Goal: Contribute content: Contribute content

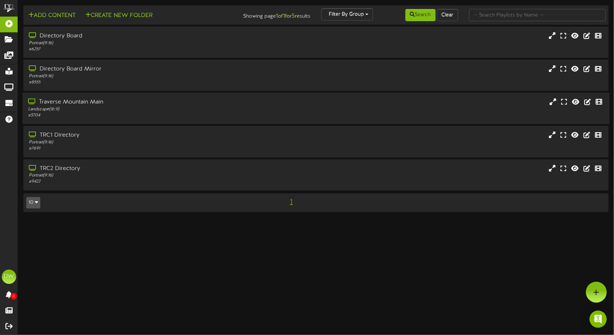
click at [172, 109] on div "Landscape ( 16:9 )" at bounding box center [145, 110] width 234 height 6
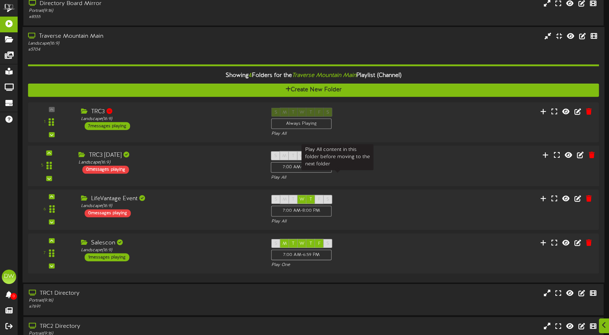
scroll to position [72, 0]
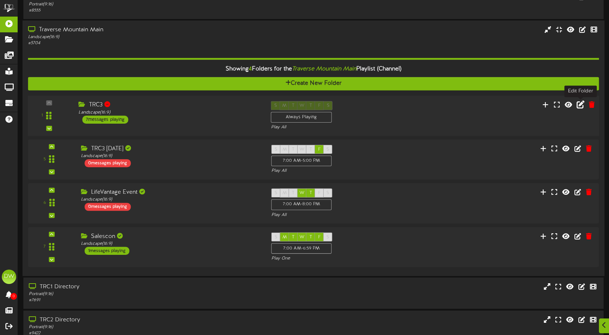
click at [581, 103] on icon at bounding box center [581, 105] width 8 height 8
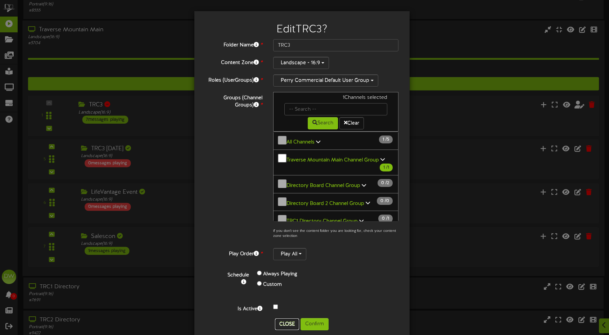
click at [286, 319] on button "Close" at bounding box center [287, 325] width 24 height 12
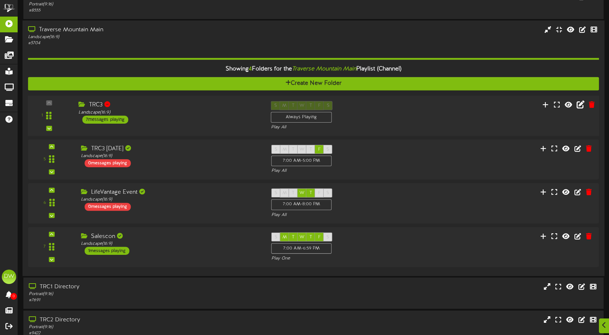
click at [178, 128] on div "1 TRC3 (" at bounding box center [313, 116] width 577 height 30
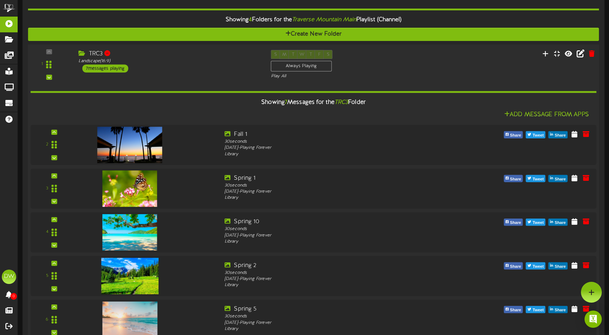
scroll to position [108, 0]
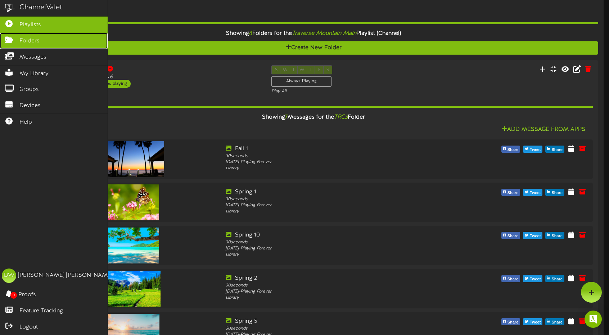
click at [45, 44] on link "Folders" at bounding box center [54, 41] width 108 height 16
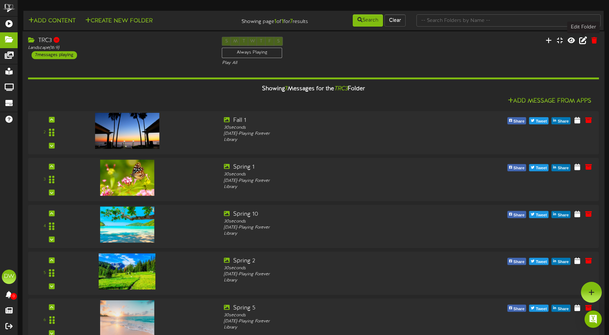
click at [582, 39] on icon at bounding box center [583, 40] width 8 height 8
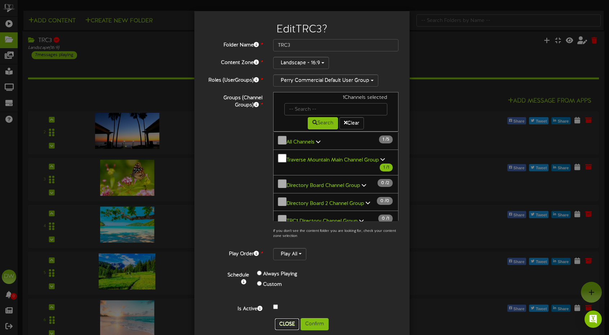
click at [288, 319] on button "Close" at bounding box center [287, 325] width 24 height 12
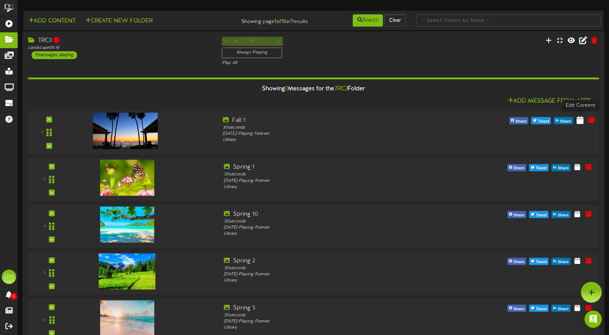
click at [583, 121] on icon at bounding box center [580, 120] width 7 height 8
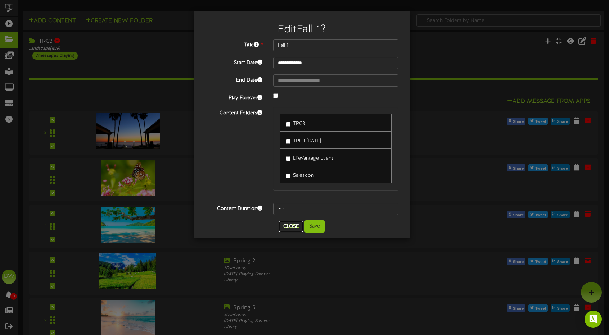
click at [290, 226] on button "Close" at bounding box center [291, 227] width 24 height 12
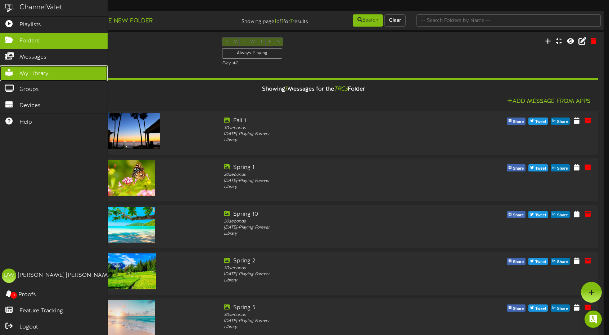
click at [24, 70] on span "My Library" at bounding box center [33, 74] width 29 height 8
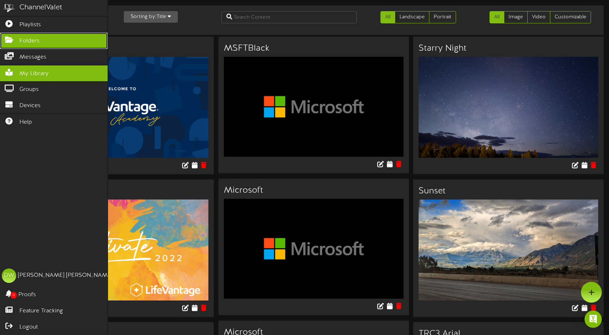
click at [47, 40] on link "Folders" at bounding box center [54, 41] width 108 height 16
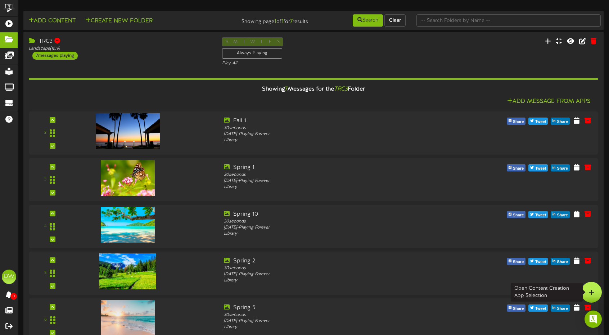
click at [596, 294] on div at bounding box center [591, 292] width 21 height 21
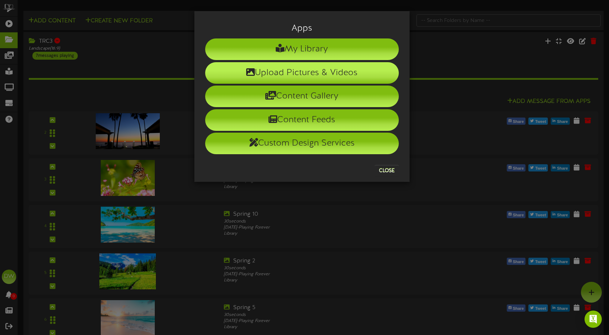
click at [304, 75] on li "Upload Pictures & Videos" at bounding box center [302, 73] width 194 height 22
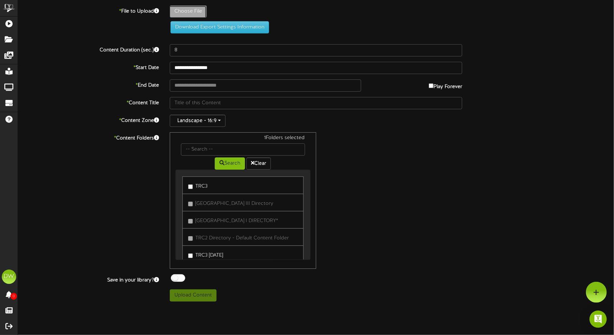
type input "**********"
type input "Salescon2025"
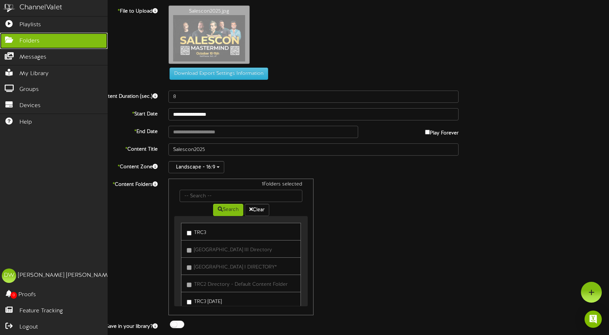
click at [12, 35] on link "Folders" at bounding box center [54, 41] width 108 height 16
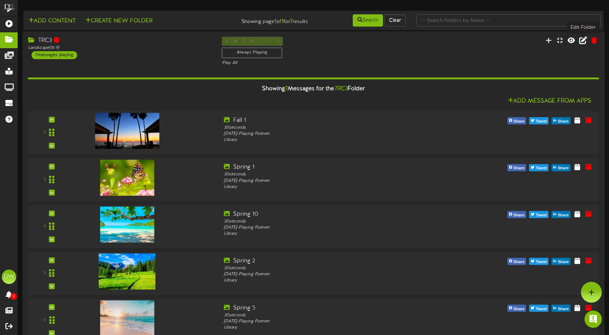
click at [585, 42] on icon at bounding box center [583, 40] width 8 height 8
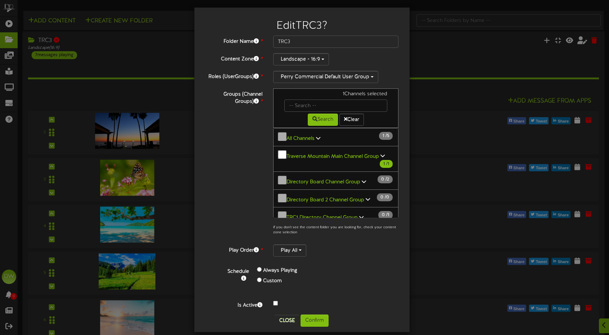
scroll to position [144, 0]
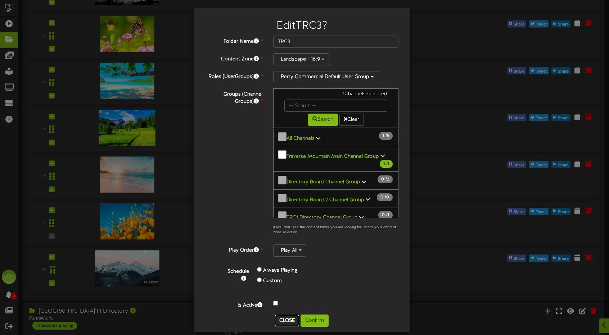
click at [292, 315] on button "Close" at bounding box center [287, 321] width 24 height 12
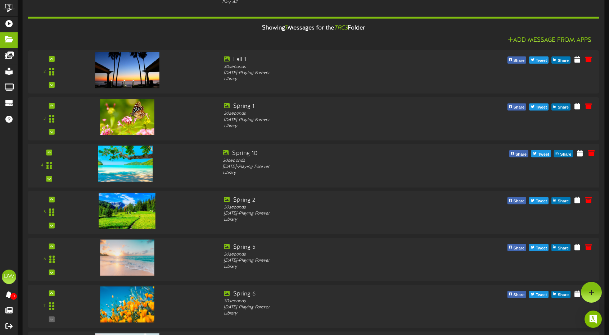
scroll to position [0, 0]
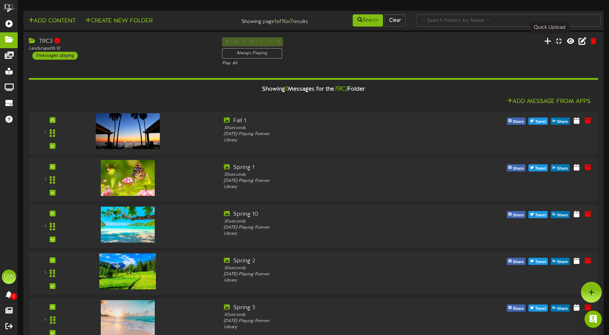
click at [548, 41] on icon at bounding box center [547, 41] width 7 height 8
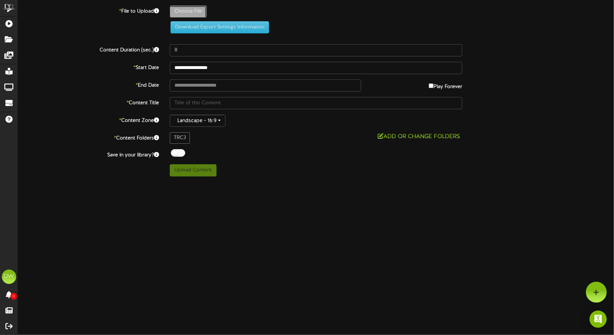
type input "**********"
type input "Salescon2025"
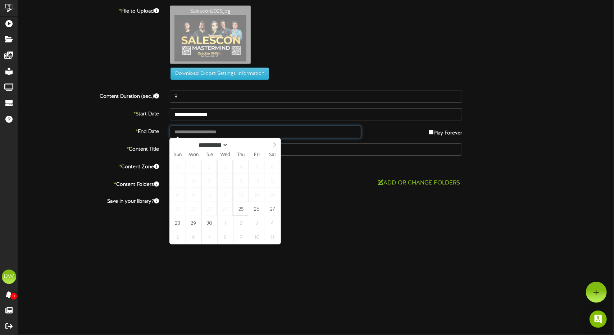
click at [197, 132] on input "text" at bounding box center [265, 132] width 191 height 12
type input "**********"
select select "*"
click at [273, 146] on icon at bounding box center [274, 145] width 5 height 5
type input "**********"
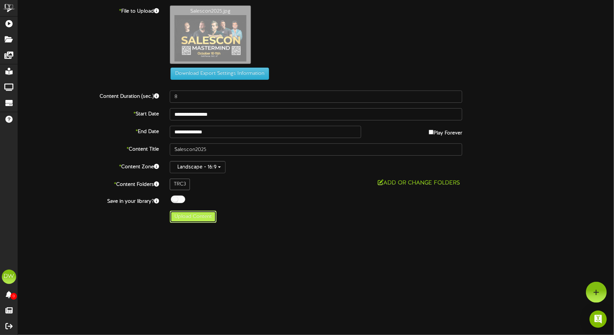
click at [206, 219] on button "Upload Content" at bounding box center [193, 217] width 47 height 12
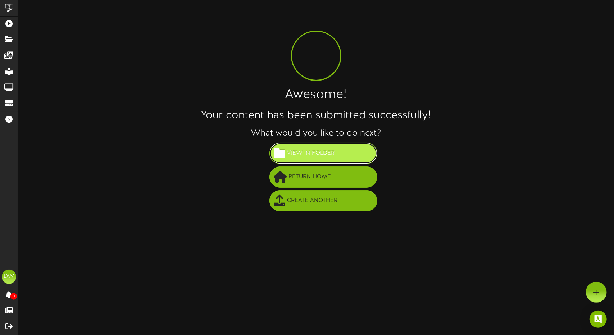
click at [308, 152] on span "View in Folder" at bounding box center [311, 154] width 51 height 12
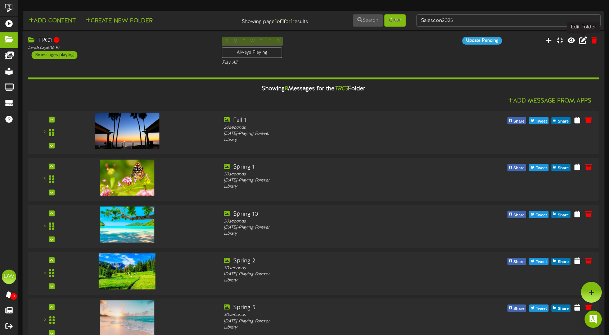
click at [582, 40] on icon at bounding box center [583, 40] width 8 height 8
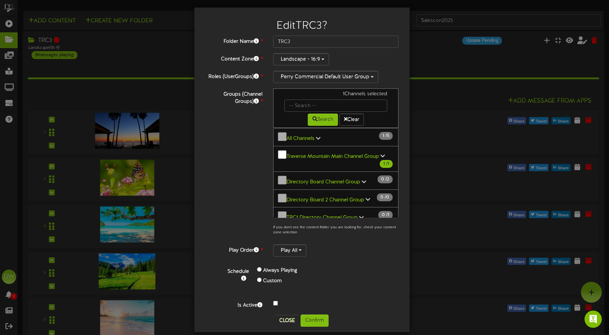
click at [269, 300] on div at bounding box center [336, 304] width 136 height 9
click at [257, 303] on icon at bounding box center [259, 305] width 5 height 5
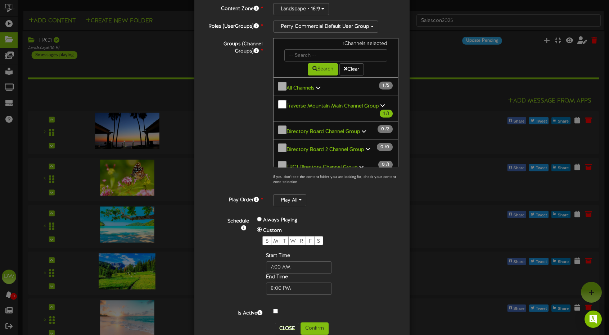
scroll to position [62, 0]
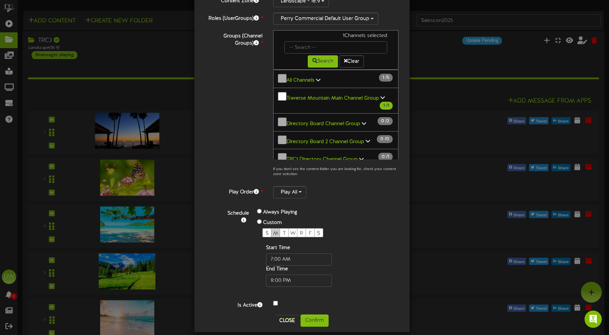
click at [273, 231] on span "M" at bounding box center [275, 233] width 5 height 5
click at [283, 231] on span "T" at bounding box center [284, 233] width 3 height 5
click at [290, 231] on span "W" at bounding box center [293, 233] width 6 height 5
click at [300, 231] on span "R" at bounding box center [301, 233] width 3 height 5
click at [309, 231] on span "F" at bounding box center [310, 233] width 3 height 5
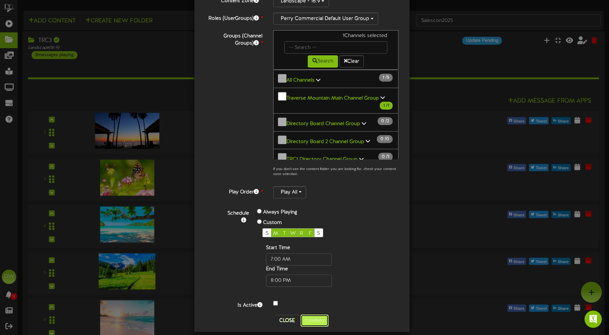
click at [314, 315] on button "Confirm" at bounding box center [314, 321] width 28 height 12
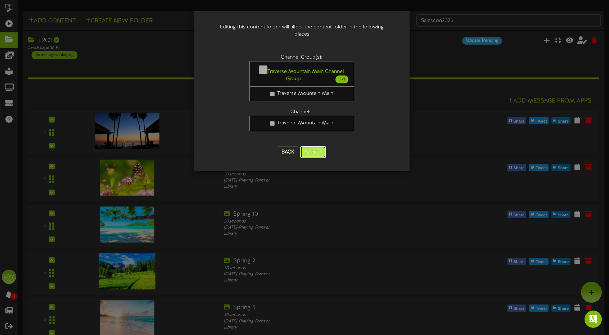
click at [315, 146] on button "Submit" at bounding box center [313, 152] width 26 height 12
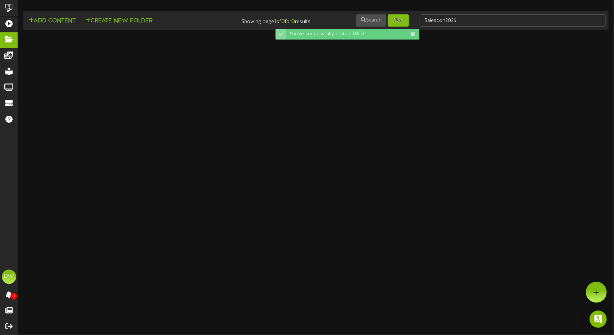
click at [413, 35] on icon at bounding box center [413, 34] width 4 height 4
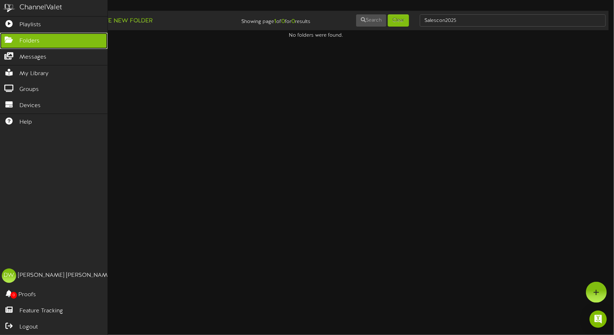
click at [9, 42] on icon at bounding box center [9, 38] width 18 height 5
click at [27, 39] on span "Folders" at bounding box center [29, 41] width 20 height 8
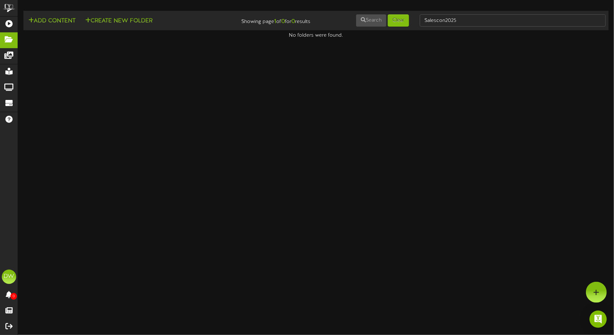
click at [254, 39] on html "ChannelValet Playlists Folders Messages My Library Groups Devices Help DW [PERS…" at bounding box center [307, 19] width 614 height 39
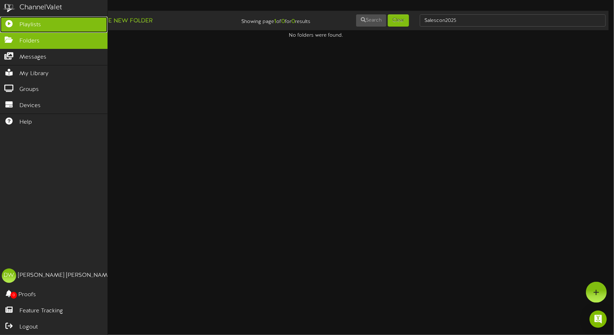
click at [32, 27] on span "Playlists" at bounding box center [30, 25] width 22 height 8
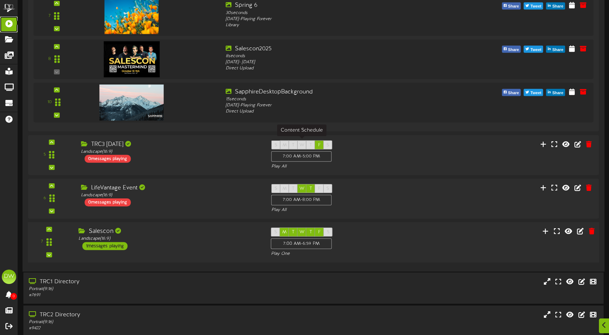
scroll to position [468, 0]
click at [592, 231] on icon at bounding box center [591, 231] width 7 height 8
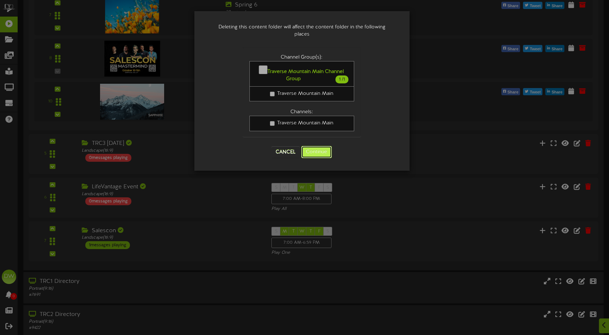
click at [317, 151] on button "Continue" at bounding box center [316, 152] width 31 height 12
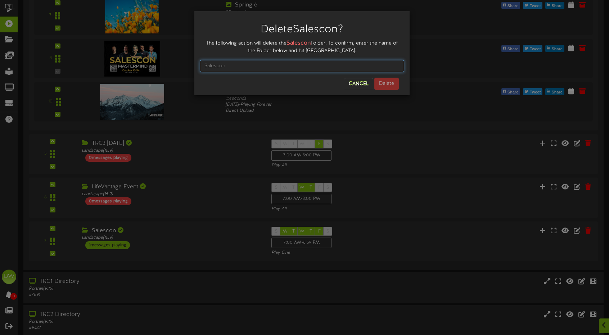
click at [300, 64] on input "text" at bounding box center [302, 66] width 204 height 12
type input "Salescon"
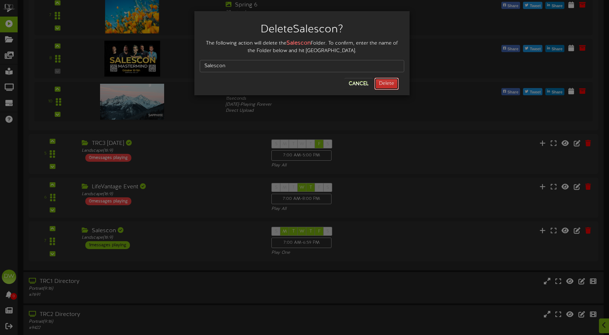
click at [381, 83] on button "Delete" at bounding box center [386, 84] width 24 height 12
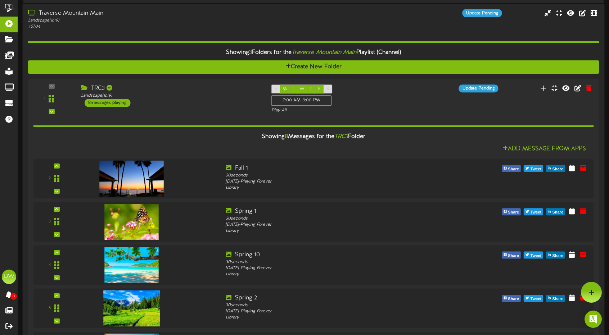
scroll to position [72, 0]
